Goal: Navigation & Orientation: Find specific page/section

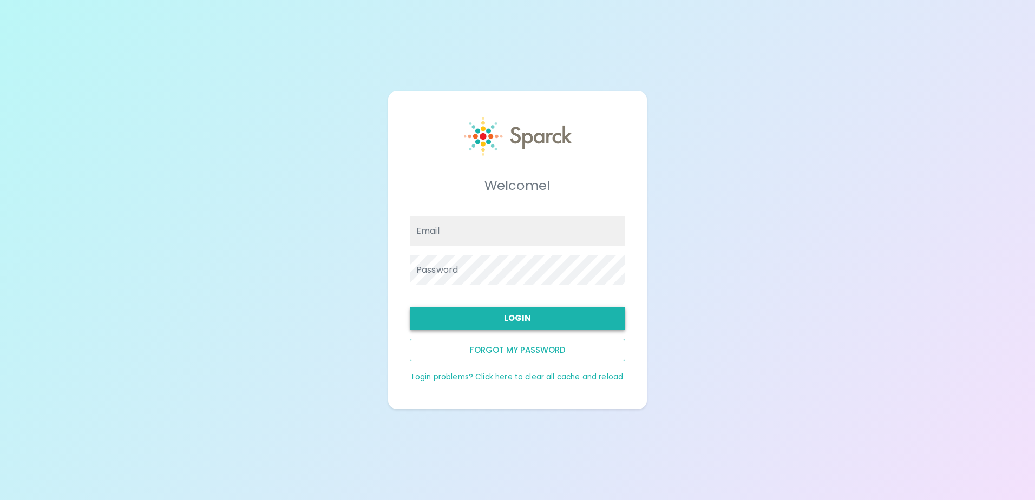
type input "[EMAIL_ADDRESS][DOMAIN_NAME]"
click at [561, 314] on button "Login" at bounding box center [518, 318] width 216 height 23
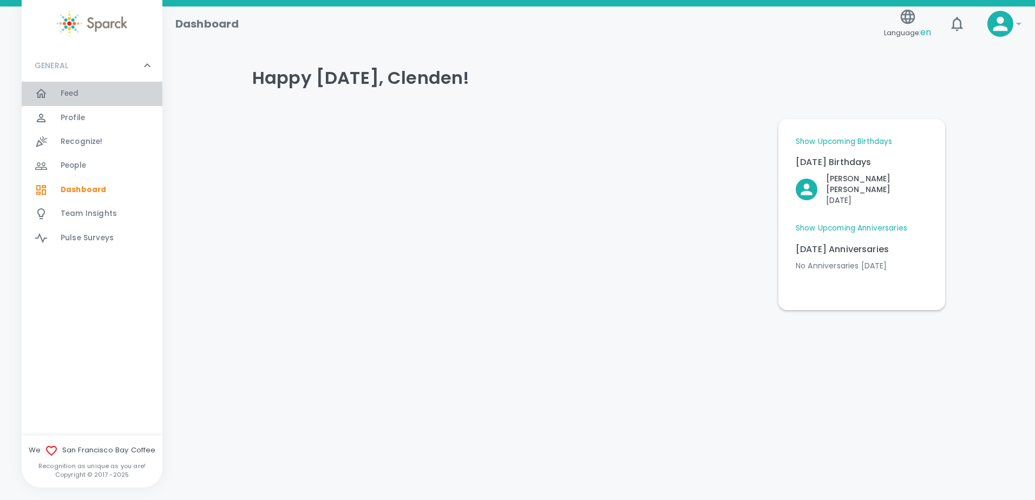
click at [61, 89] on span "Feed" at bounding box center [70, 93] width 18 height 11
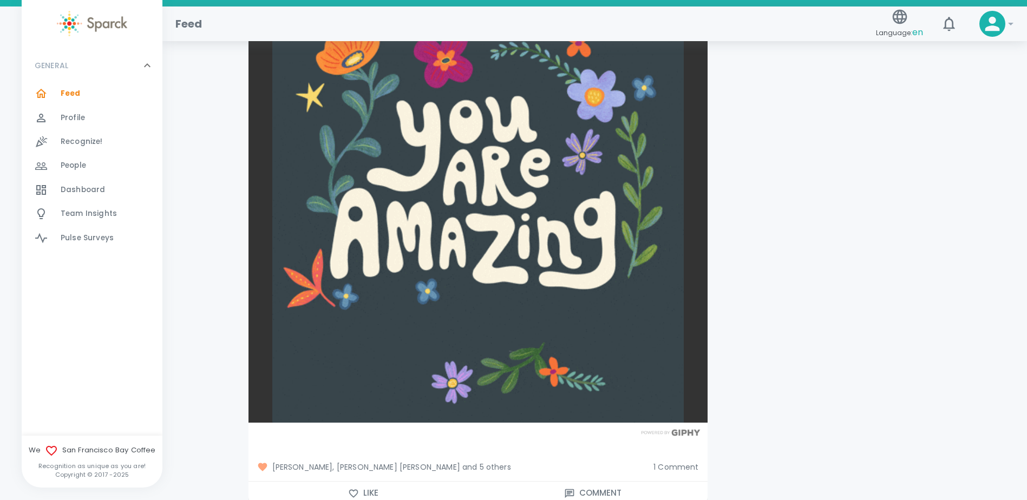
scroll to position [2978, 0]
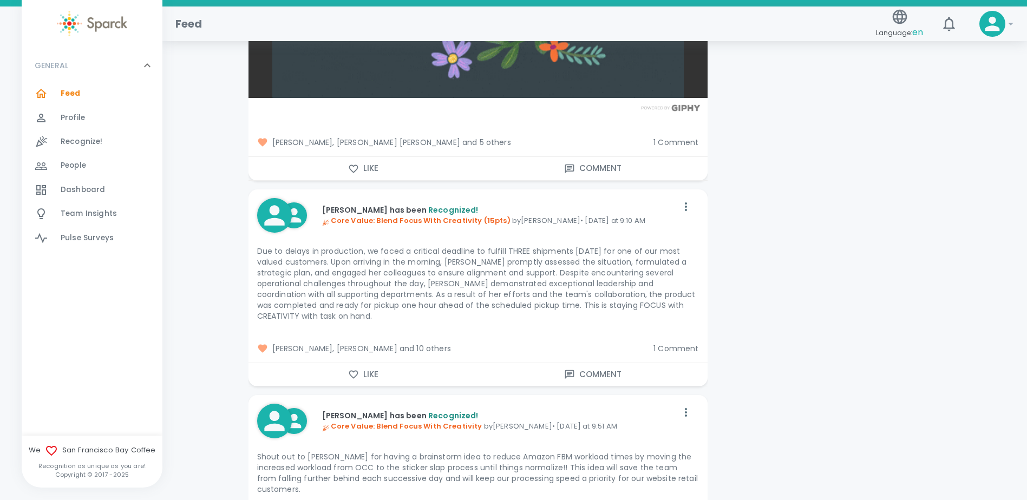
click at [680, 348] on span "1 Comment" at bounding box center [676, 348] width 45 height 11
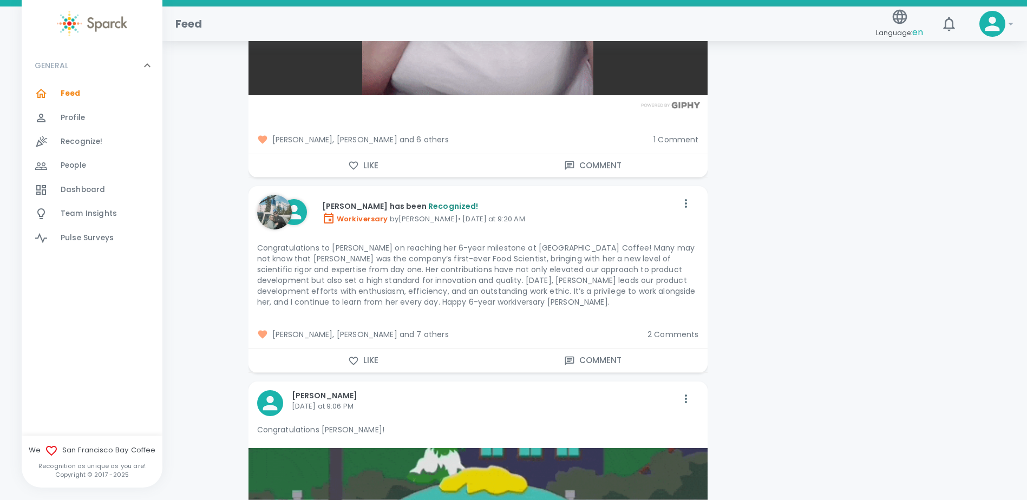
scroll to position [4278, 0]
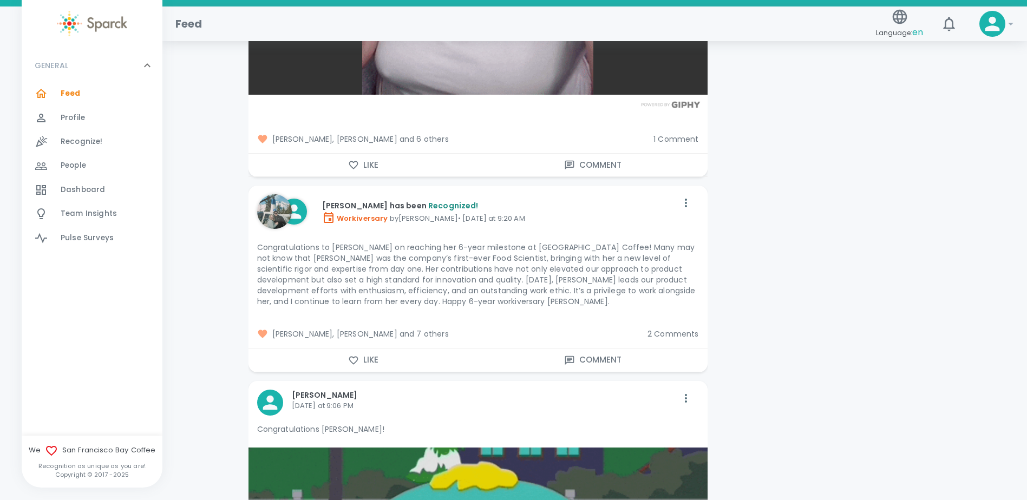
click at [668, 329] on span "2 Comments" at bounding box center [673, 334] width 51 height 11
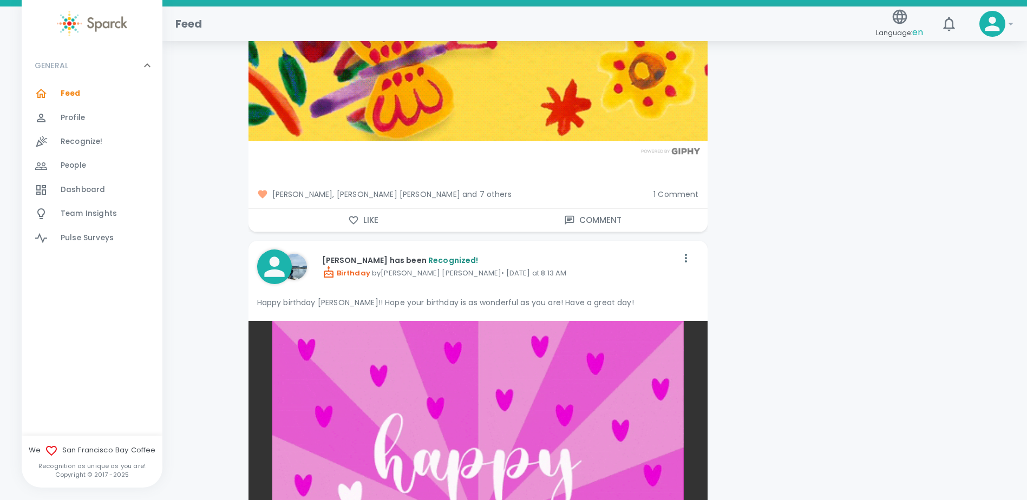
scroll to position [6227, 0]
